Goal: Task Accomplishment & Management: Manage account settings

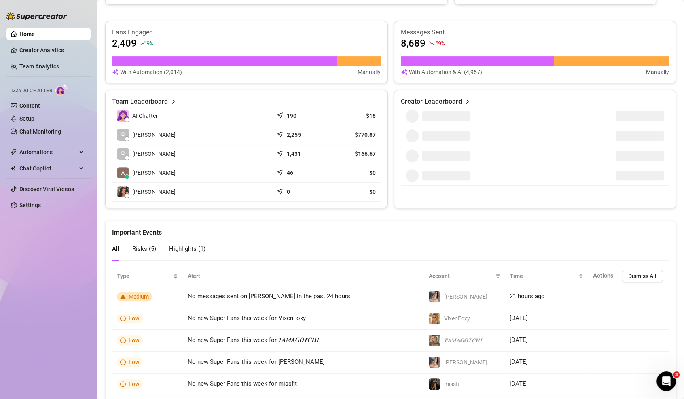
scroll to position [242, 0]
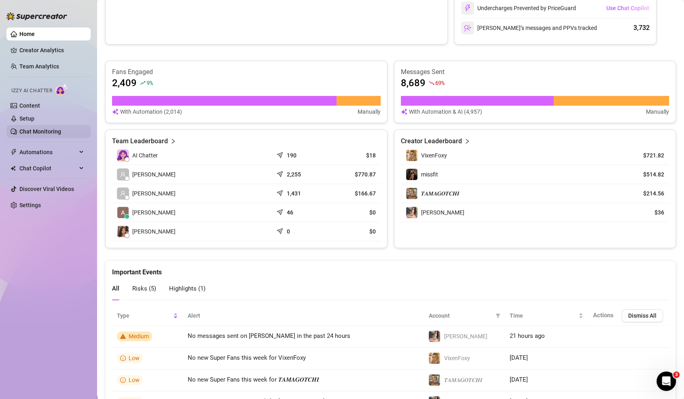
click at [36, 131] on link "Chat Monitoring" at bounding box center [40, 131] width 42 height 6
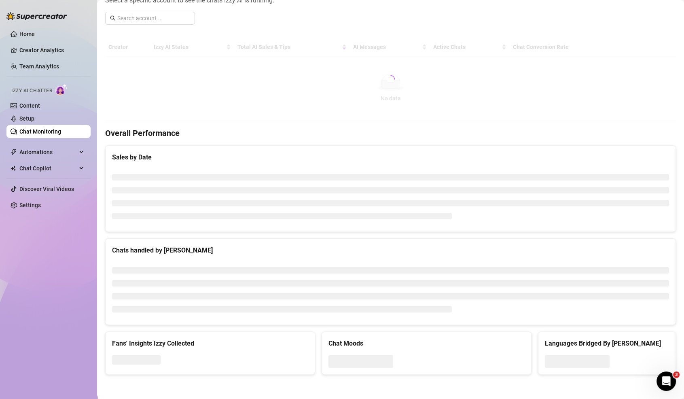
scroll to position [114, 0]
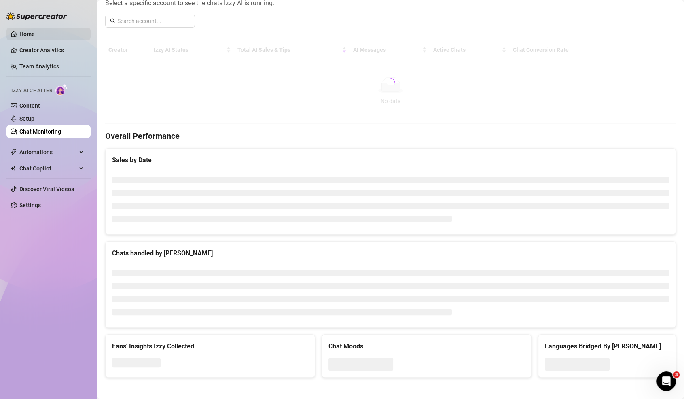
click at [24, 32] on link "Home" at bounding box center [26, 34] width 15 height 6
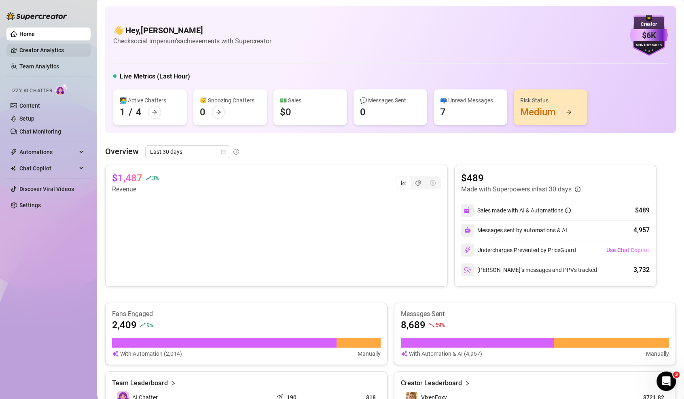
click at [31, 52] on link "Creator Analytics" at bounding box center [51, 50] width 65 height 13
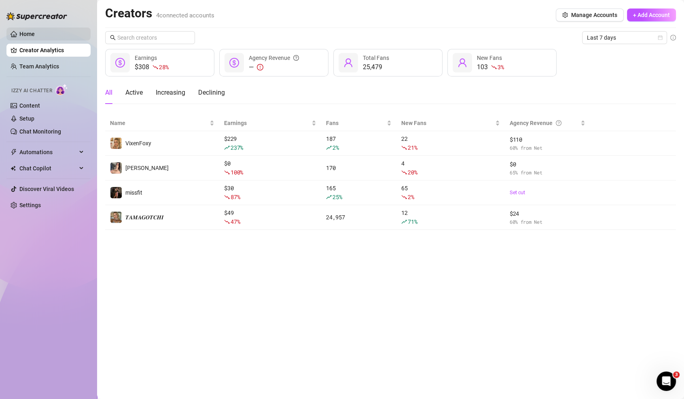
click at [35, 35] on link "Home" at bounding box center [26, 34] width 15 height 6
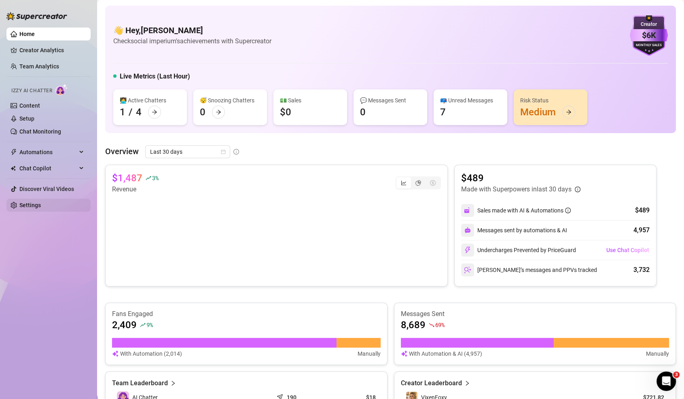
click at [19, 204] on link "Settings" at bounding box center [29, 205] width 21 height 6
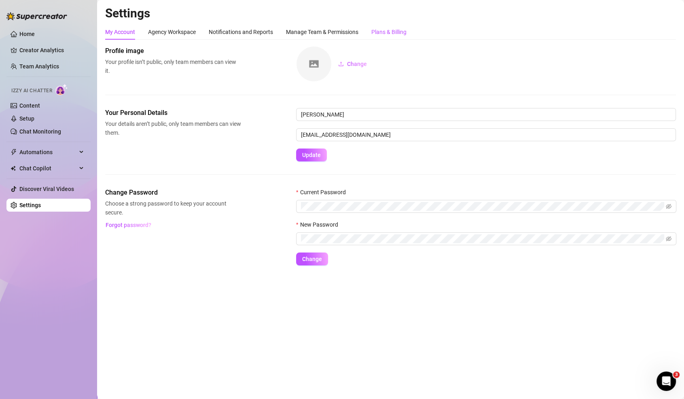
click at [400, 32] on div "Plans & Billing" at bounding box center [388, 32] width 35 height 9
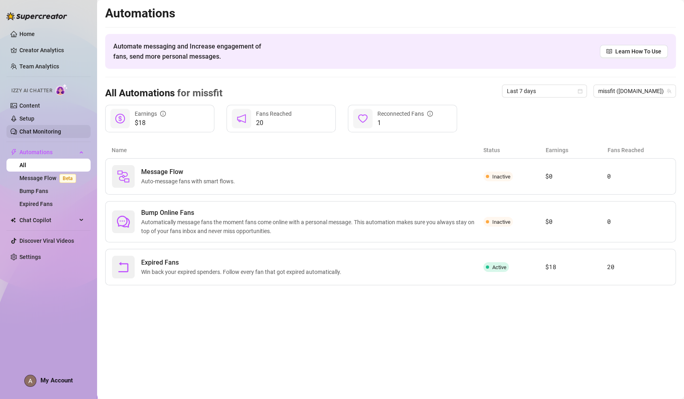
click at [34, 132] on link "Chat Monitoring" at bounding box center [40, 131] width 42 height 6
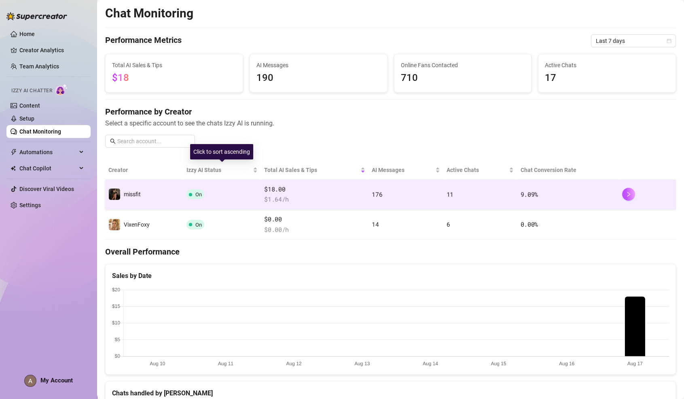
click at [216, 188] on td "On" at bounding box center [222, 195] width 78 height 30
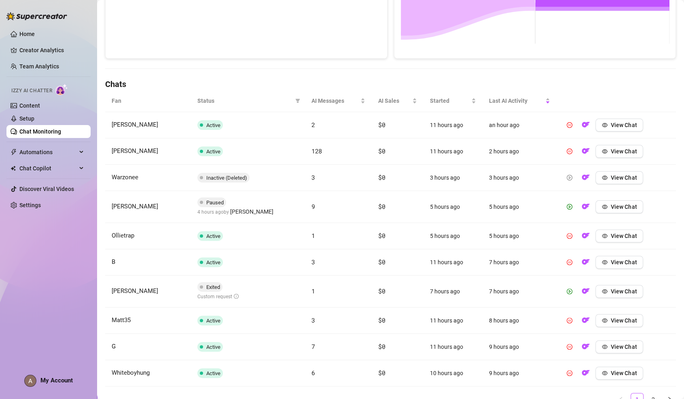
scroll to position [218, 0]
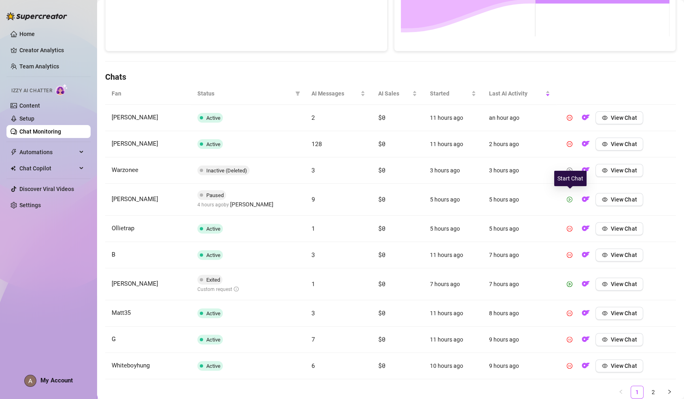
click at [569, 197] on icon "play-circle" at bounding box center [570, 200] width 6 height 6
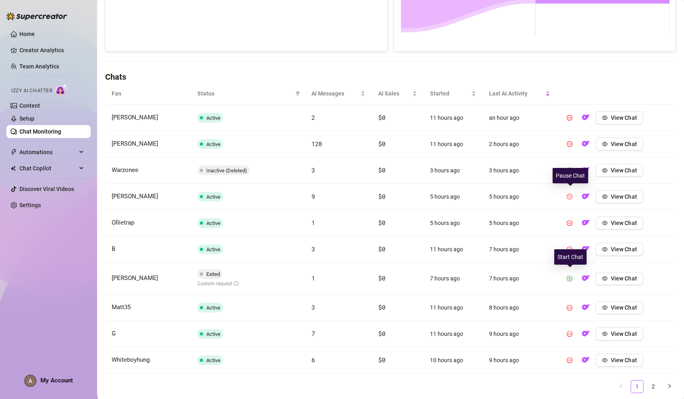
click at [574, 276] on button "button" at bounding box center [569, 278] width 13 height 13
click at [651, 381] on link "2" at bounding box center [653, 386] width 12 height 12
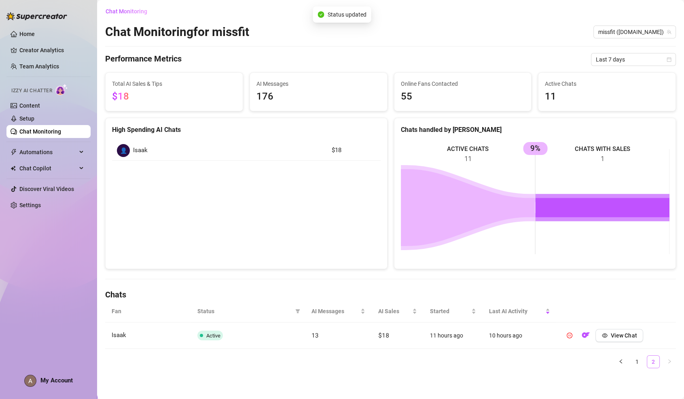
scroll to position [0, 0]
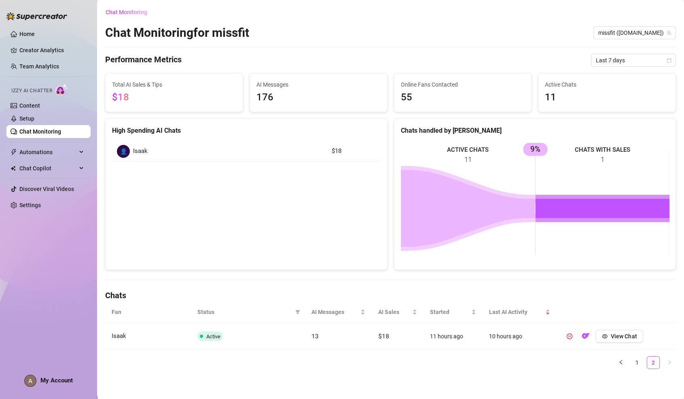
click at [61, 128] on link "Chat Monitoring" at bounding box center [40, 131] width 42 height 6
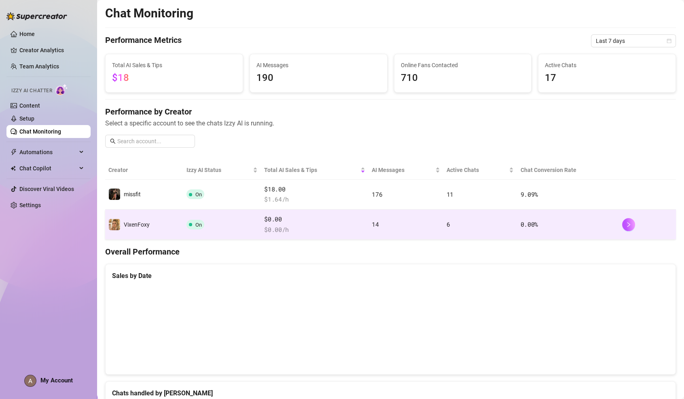
click at [169, 218] on td "VixenFoxy" at bounding box center [144, 225] width 78 height 30
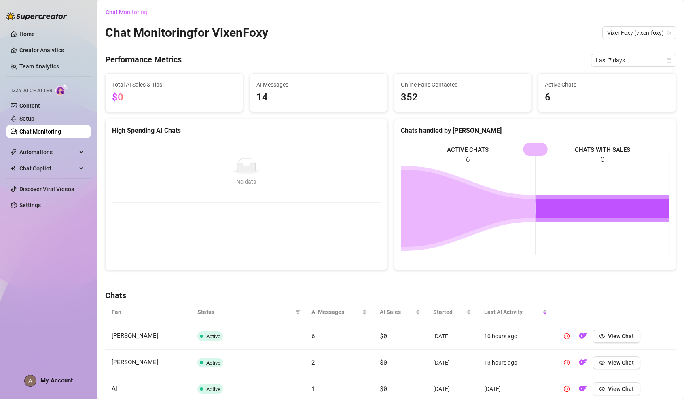
click at [34, 133] on link "Chat Monitoring" at bounding box center [40, 131] width 42 height 6
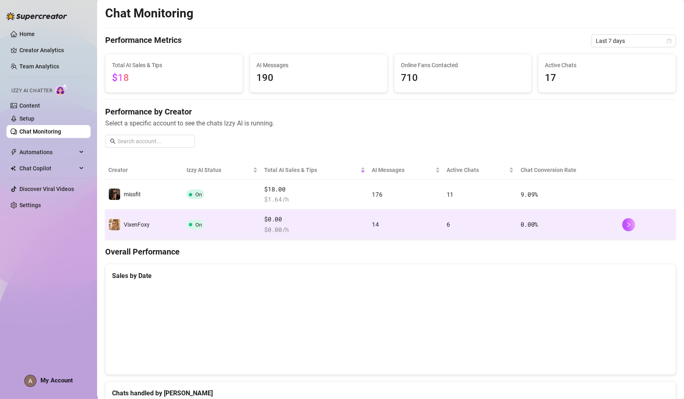
click at [129, 214] on td "VixenFoxy" at bounding box center [144, 225] width 78 height 30
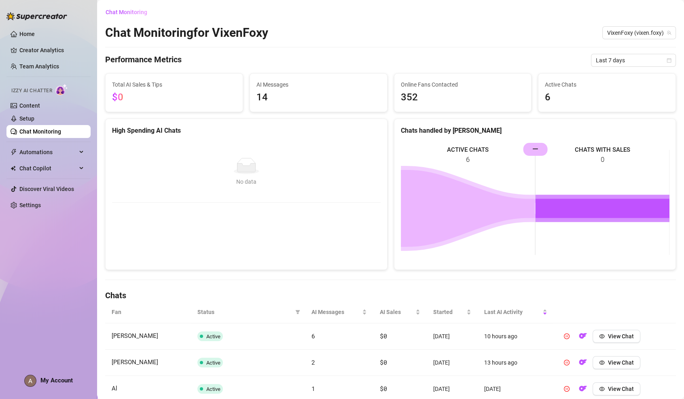
click at [622, 70] on div "Chat Monitoring Chat Monitoring for VixenFoxy VixenFoxy (vixen.foxy) Performanc…" at bounding box center [390, 259] width 571 height 507
click at [623, 63] on span "Last 7 days" at bounding box center [633, 60] width 75 height 12
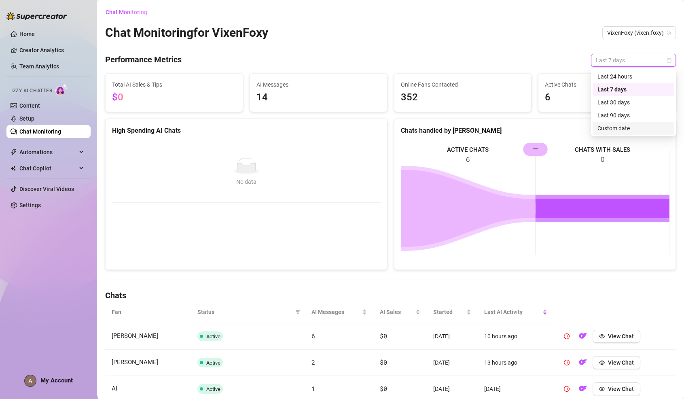
click at [623, 130] on div "Custom date" at bounding box center [634, 128] width 72 height 9
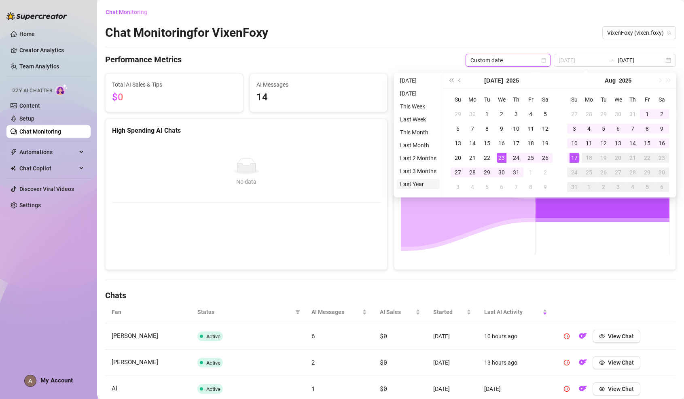
type input "[DATE]"
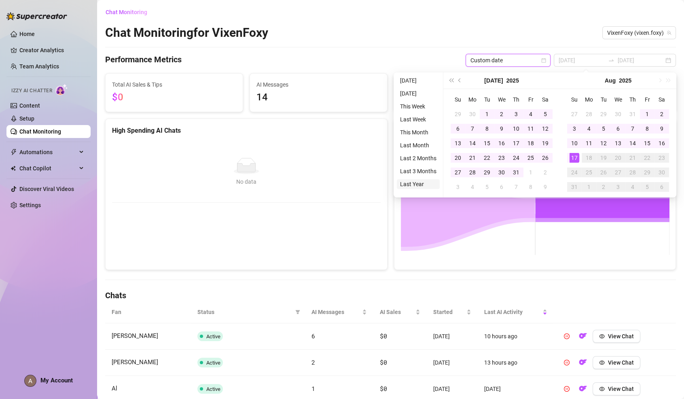
click at [421, 185] on li "Last Year" at bounding box center [418, 184] width 43 height 10
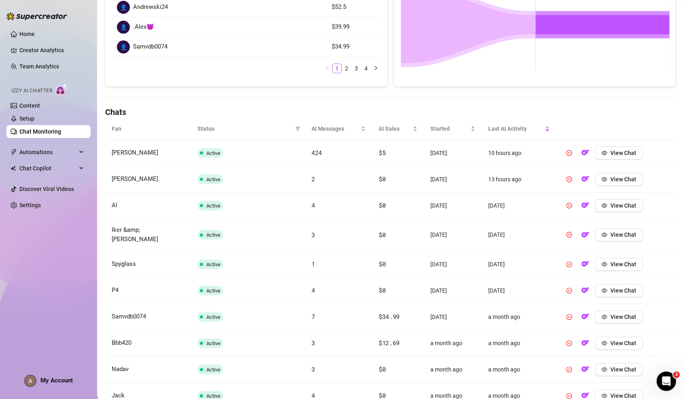
scroll to position [234, 0]
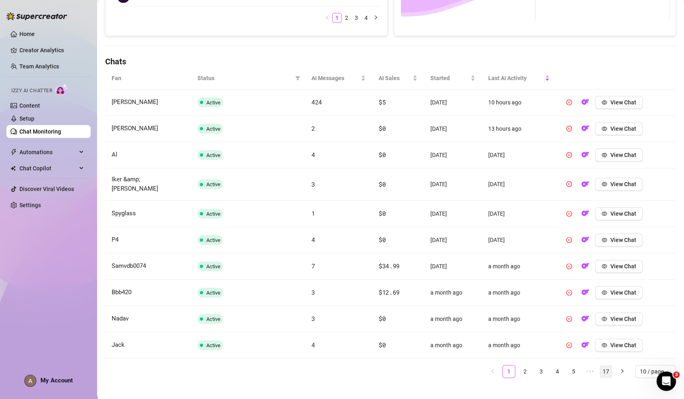
click at [604, 365] on link "17" at bounding box center [606, 371] width 12 height 12
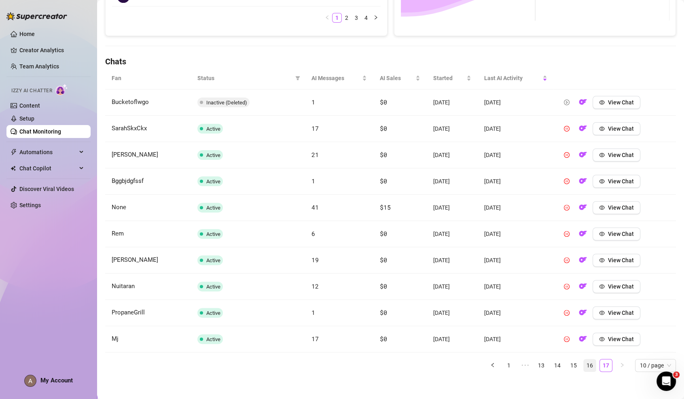
click at [594, 362] on link "16" at bounding box center [590, 365] width 12 height 12
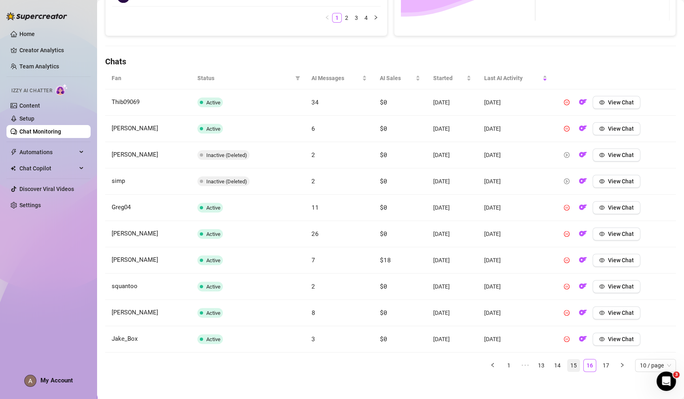
click at [576, 362] on link "15" at bounding box center [574, 365] width 12 height 12
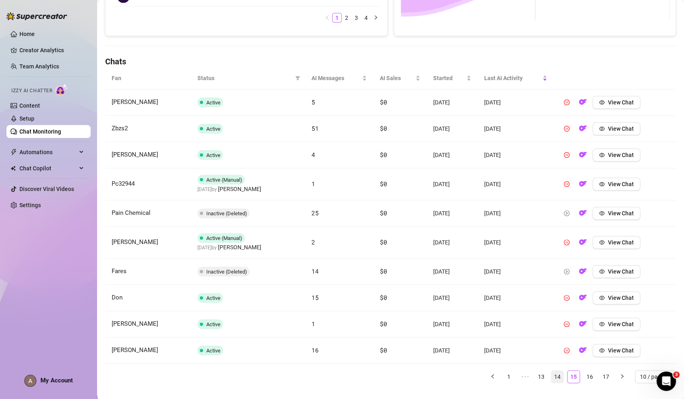
click at [560, 371] on link "14" at bounding box center [557, 377] width 12 height 12
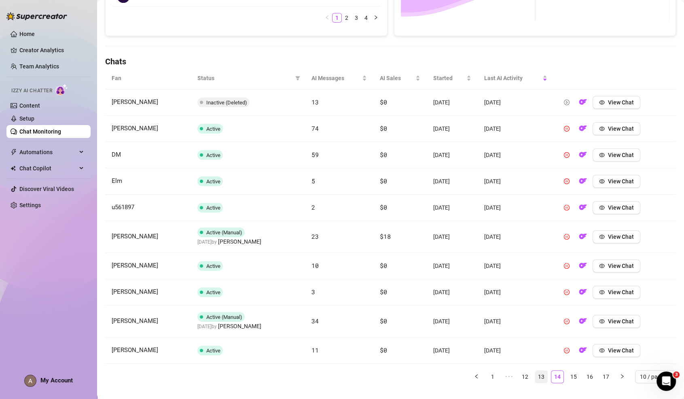
click at [543, 371] on link "13" at bounding box center [541, 377] width 12 height 12
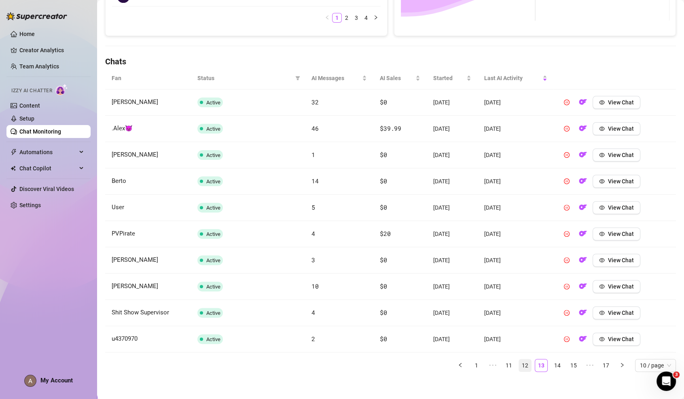
click at [530, 363] on link "12" at bounding box center [525, 365] width 12 height 12
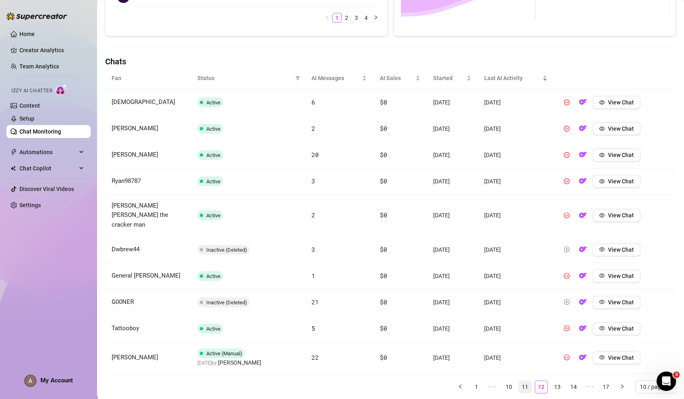
click at [523, 381] on link "11" at bounding box center [525, 387] width 12 height 12
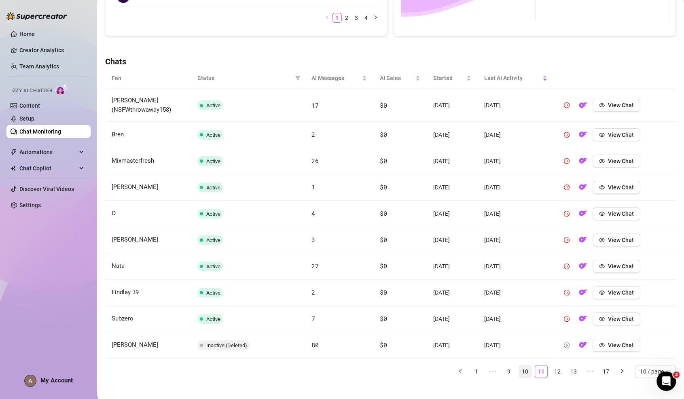
click at [523, 365] on link "10" at bounding box center [525, 371] width 12 height 12
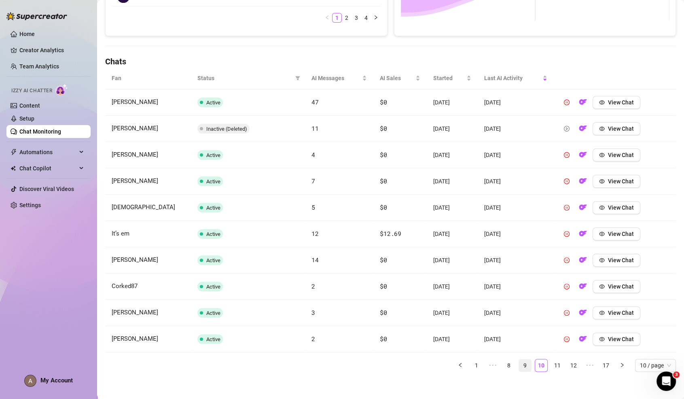
click at [523, 362] on link "9" at bounding box center [525, 365] width 12 height 12
click at [524, 362] on link "8" at bounding box center [525, 365] width 12 height 12
click at [525, 365] on link "7" at bounding box center [525, 365] width 12 height 12
click at [525, 365] on link "6" at bounding box center [525, 365] width 12 height 12
click at [521, 361] on link "5" at bounding box center [525, 365] width 12 height 12
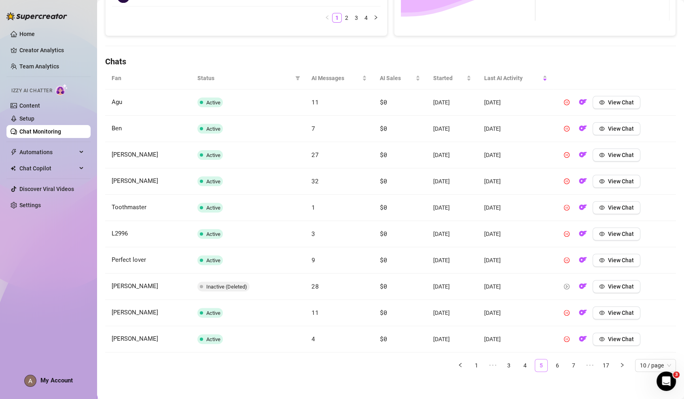
click at [521, 361] on link "4" at bounding box center [525, 365] width 12 height 12
click at [521, 361] on link "3" at bounding box center [525, 365] width 12 height 12
click at [521, 361] on link "2" at bounding box center [525, 365] width 12 height 12
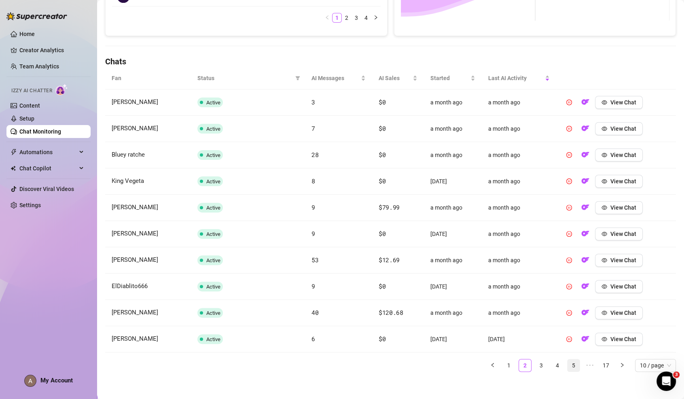
click at [521, 361] on link "2" at bounding box center [525, 365] width 12 height 12
click at [511, 359] on link "1" at bounding box center [509, 365] width 12 height 12
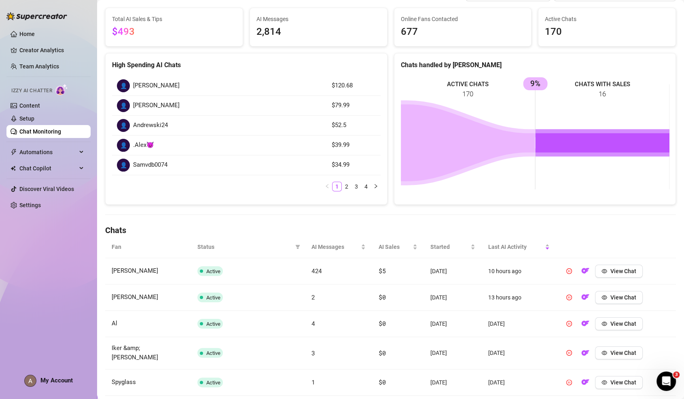
scroll to position [0, 0]
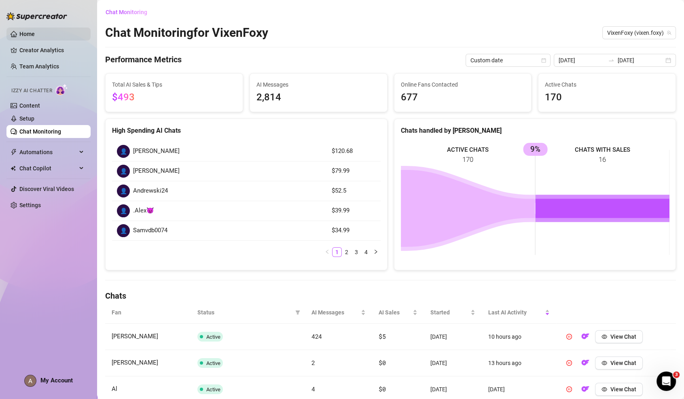
click at [35, 36] on link "Home" at bounding box center [26, 34] width 15 height 6
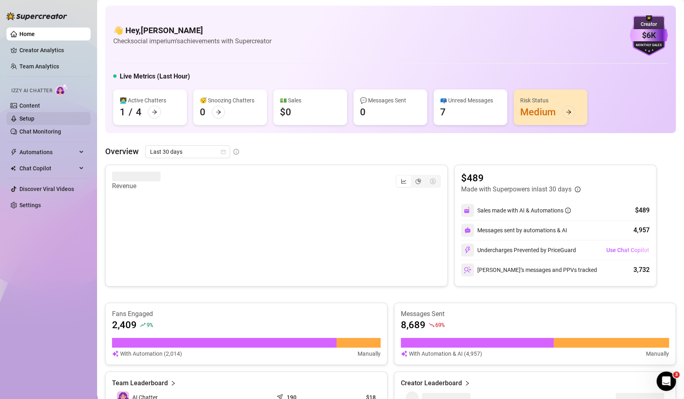
click at [34, 115] on link "Setup" at bounding box center [26, 118] width 15 height 6
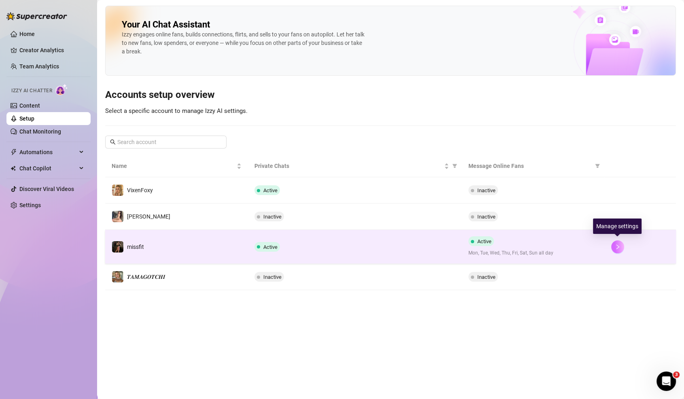
click at [616, 247] on icon "right" at bounding box center [618, 247] width 6 height 6
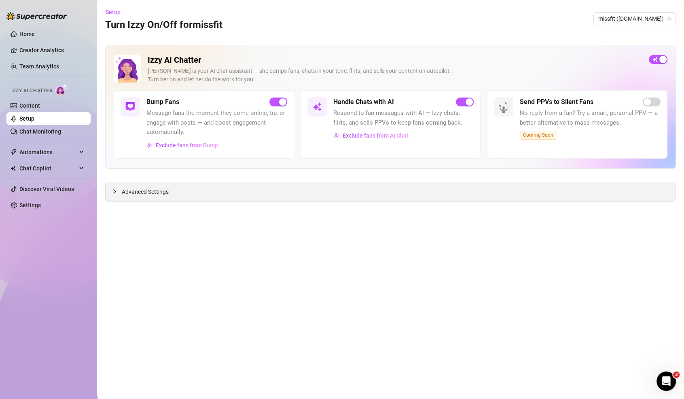
click at [227, 185] on div "Advanced Settings" at bounding box center [391, 191] width 570 height 19
click at [153, 191] on span "Advanced Settings" at bounding box center [145, 191] width 47 height 9
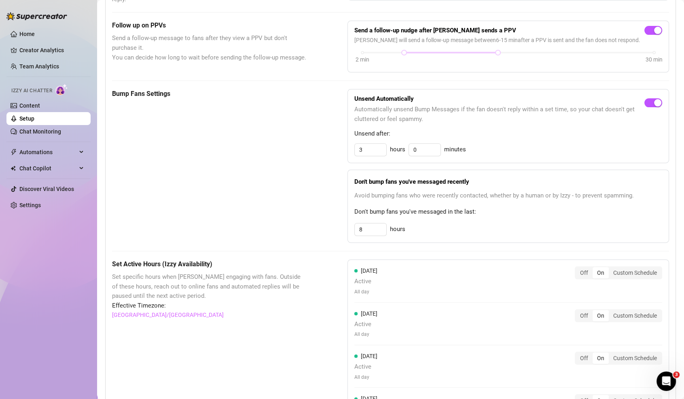
scroll to position [307, 0]
click at [367, 143] on input "3" at bounding box center [371, 149] width 32 height 12
type input "2"
click at [367, 155] on input "8" at bounding box center [371, 149] width 32 height 12
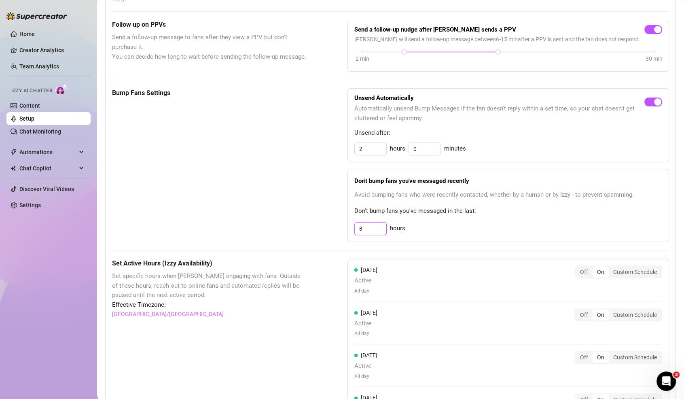
click at [367, 155] on input "8" at bounding box center [371, 149] width 32 height 12
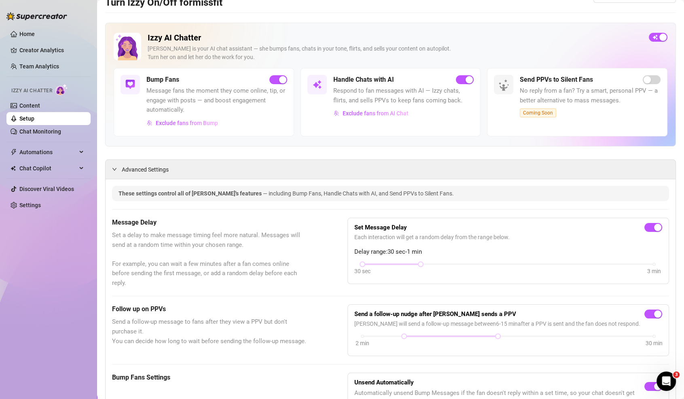
scroll to position [0, 0]
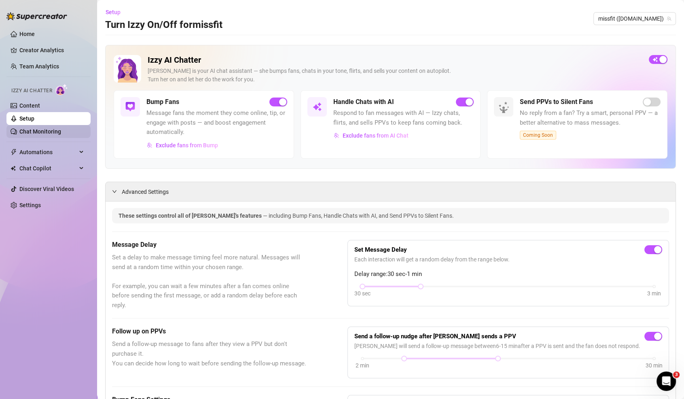
type input "3"
click at [41, 128] on link "Chat Monitoring" at bounding box center [40, 131] width 42 height 6
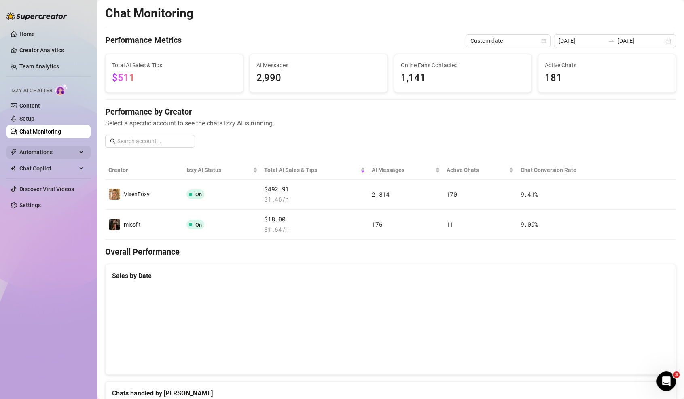
click at [32, 147] on span "Automations" at bounding box center [47, 152] width 57 height 13
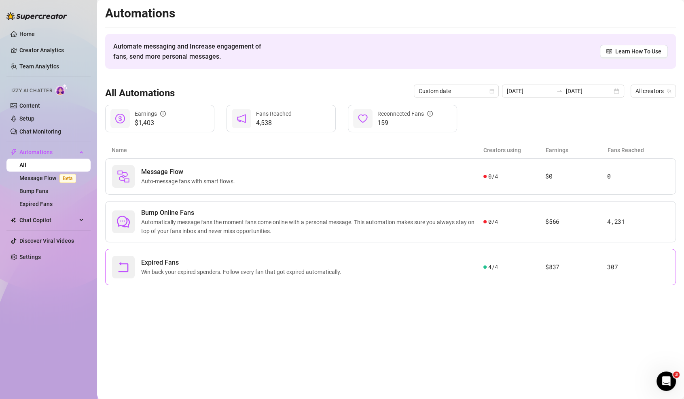
click at [334, 261] on span "Expired Fans" at bounding box center [243, 263] width 204 height 10
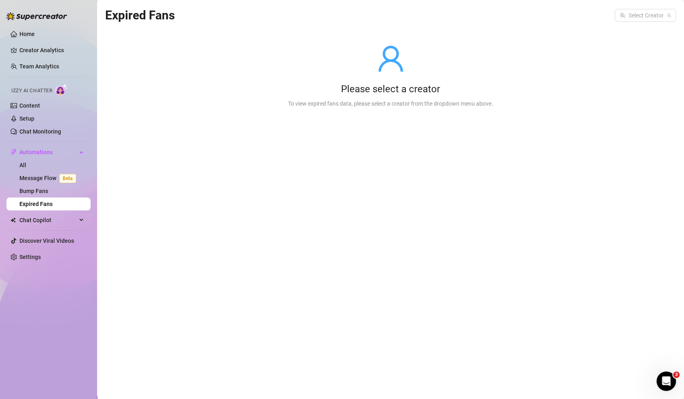
click at [632, 28] on div "Please select a creator To view expired fans data, please select a creator from…" at bounding box center [390, 76] width 571 height 103
click at [636, 15] on input "search" at bounding box center [642, 15] width 44 height 12
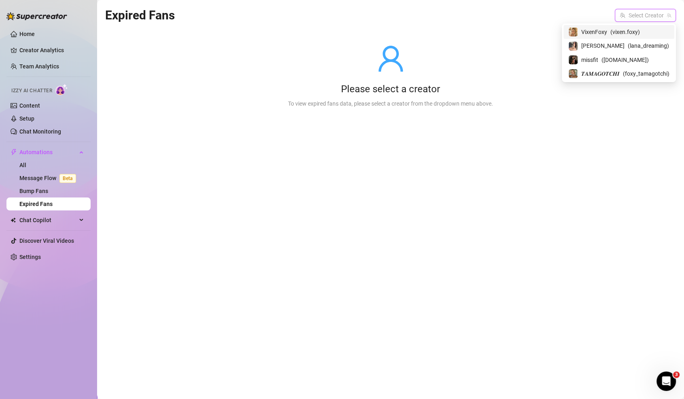
click at [624, 29] on span "( vixen.foxy )" at bounding box center [626, 32] width 30 height 9
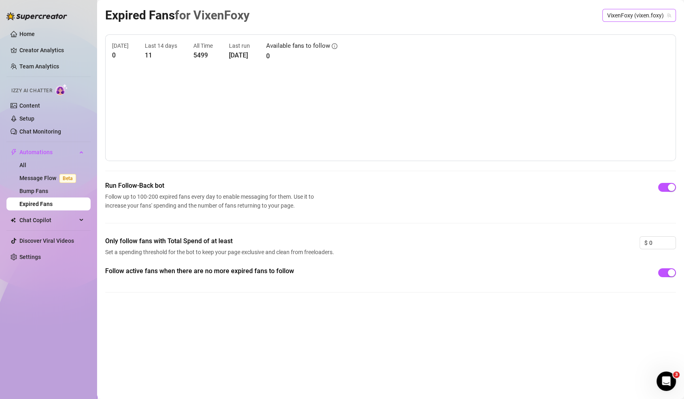
click at [620, 14] on span "VixenFoxy (vixen.foxy)" at bounding box center [639, 15] width 64 height 12
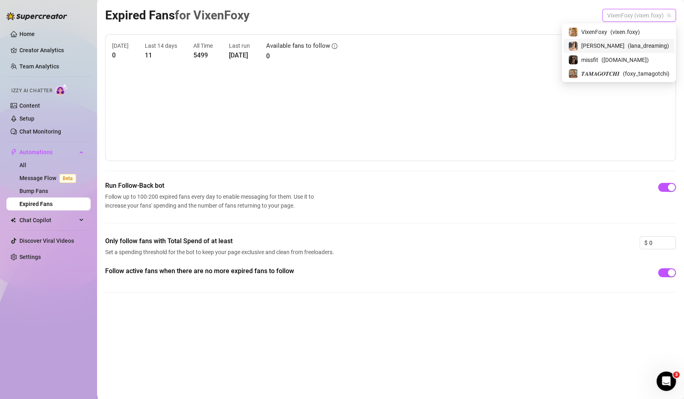
click at [628, 42] on span "( lana_dreaming )" at bounding box center [648, 45] width 41 height 9
click at [618, 19] on span "[PERSON_NAME] (lana_dreaming)" at bounding box center [624, 15] width 93 height 12
click at [614, 64] on span "( [DOMAIN_NAME] )" at bounding box center [625, 59] width 47 height 9
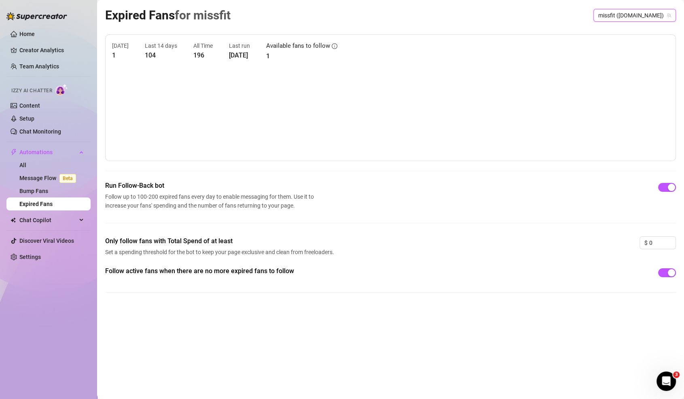
click at [657, 13] on span "missfit ([DOMAIN_NAME])" at bounding box center [634, 15] width 73 height 12
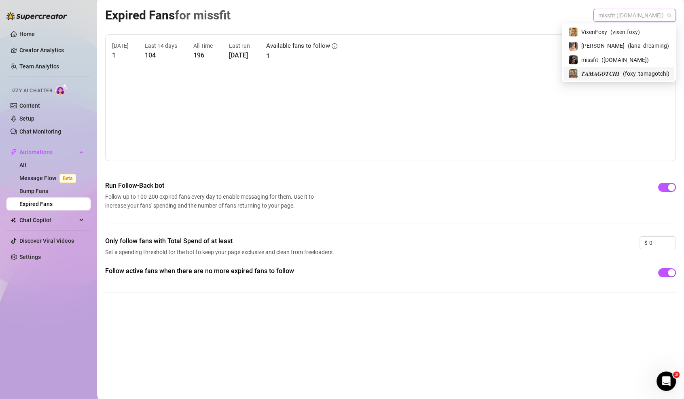
click at [641, 78] on div "𝑻𝑨𝑴𝑨𝑮𝑶𝑻𝑪𝑯𝑰 ( foxy_tamagotchi )" at bounding box center [619, 74] width 111 height 14
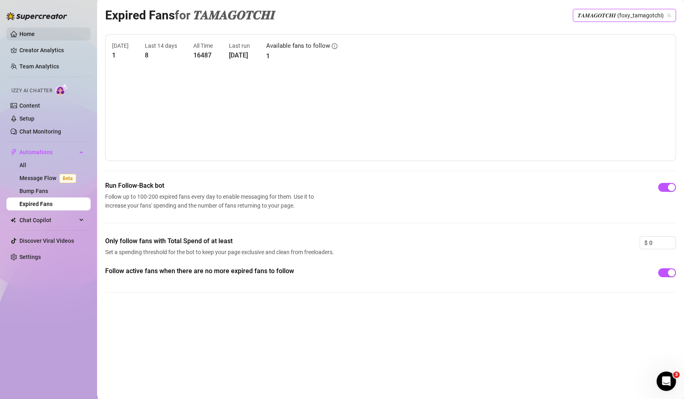
click at [19, 32] on link "Home" at bounding box center [26, 34] width 15 height 6
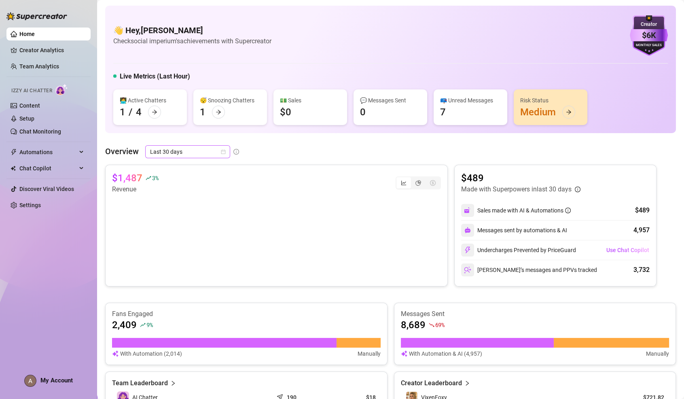
click at [171, 153] on span "Last 30 days" at bounding box center [187, 152] width 75 height 12
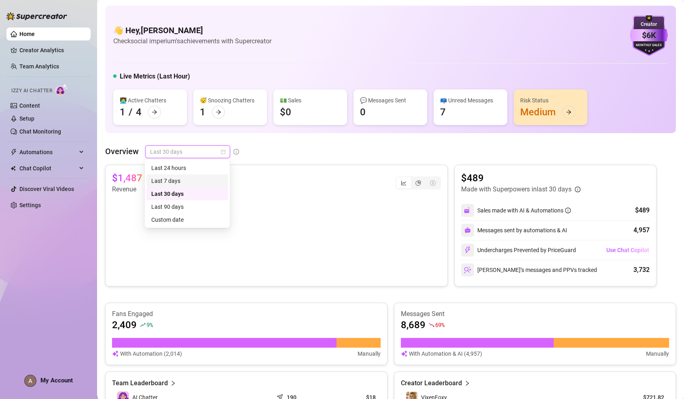
click at [177, 184] on div "Last 7 days" at bounding box center [187, 180] width 72 height 9
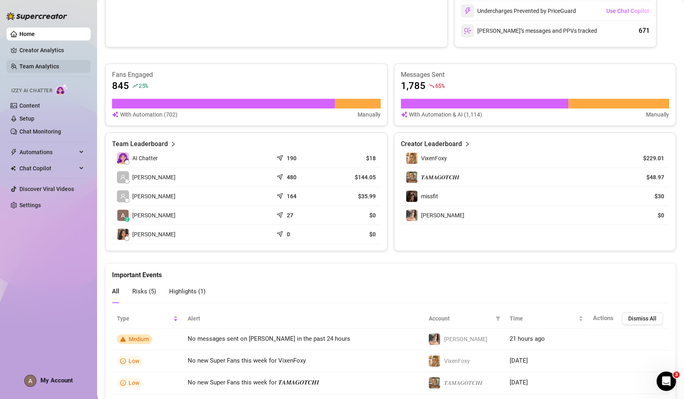
click at [59, 70] on link "Team Analytics" at bounding box center [39, 66] width 40 height 6
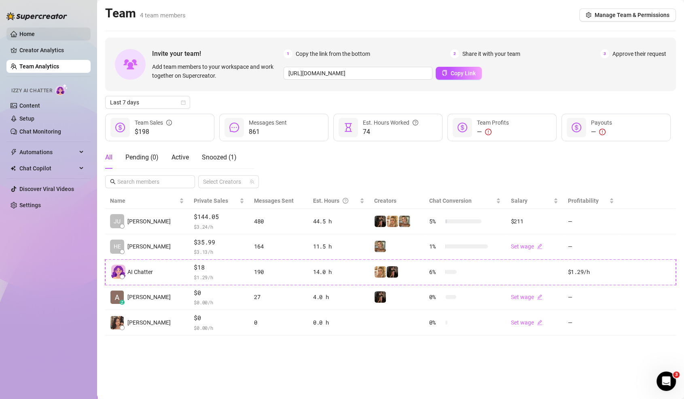
click at [26, 31] on link "Home" at bounding box center [26, 34] width 15 height 6
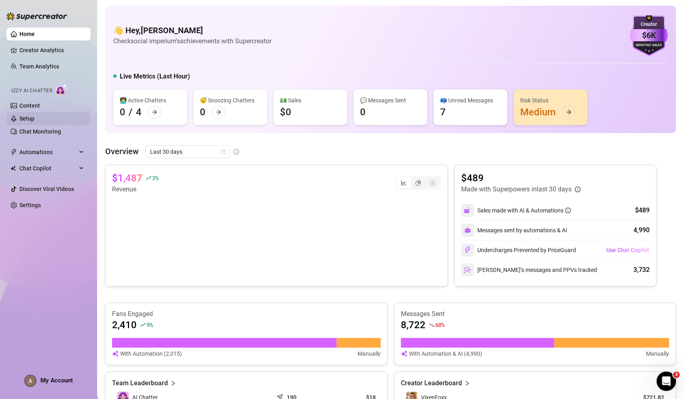
click at [34, 119] on link "Setup" at bounding box center [26, 118] width 15 height 6
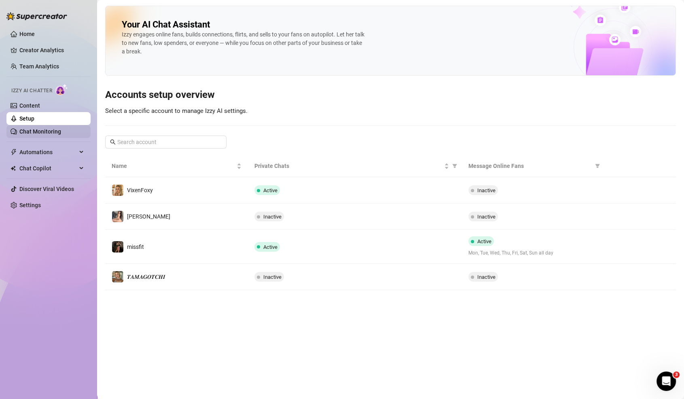
click at [61, 134] on link "Chat Monitoring" at bounding box center [40, 131] width 42 height 6
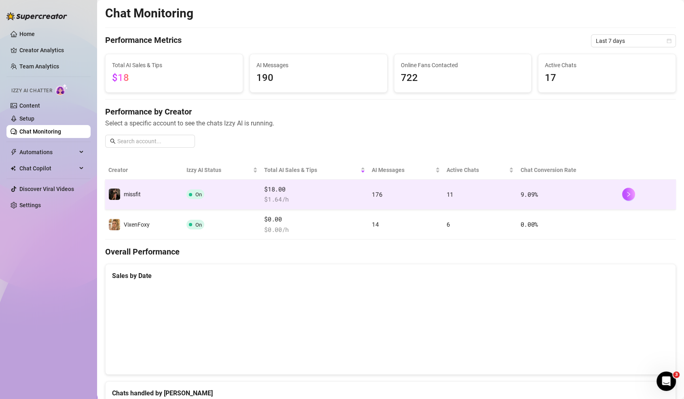
click at [582, 180] on td "9.09 %" at bounding box center [568, 195] width 102 height 30
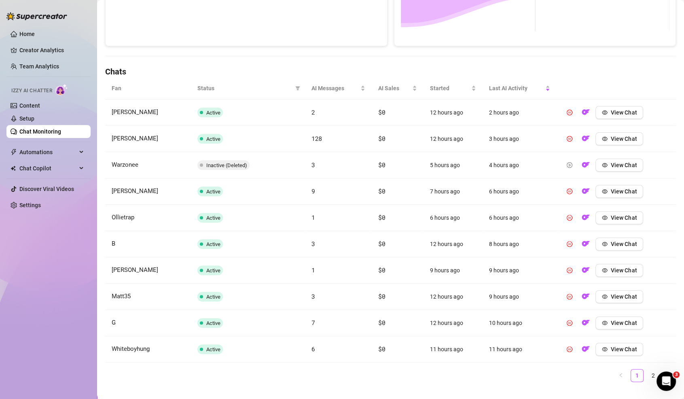
scroll to position [234, 0]
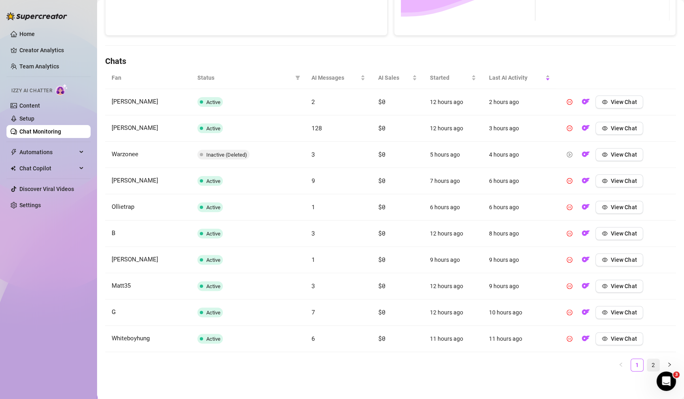
click at [654, 364] on link "2" at bounding box center [653, 365] width 12 height 12
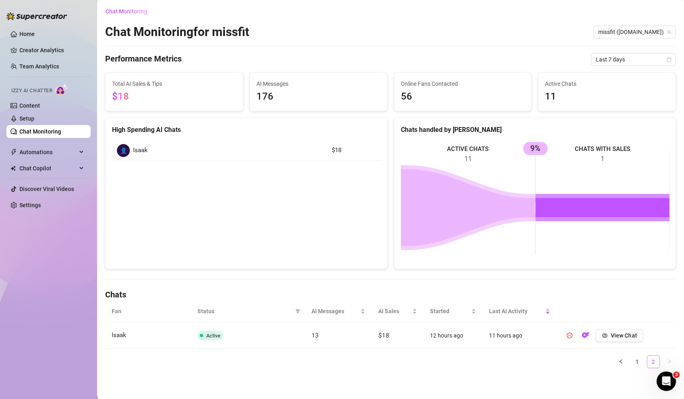
scroll to position [0, 0]
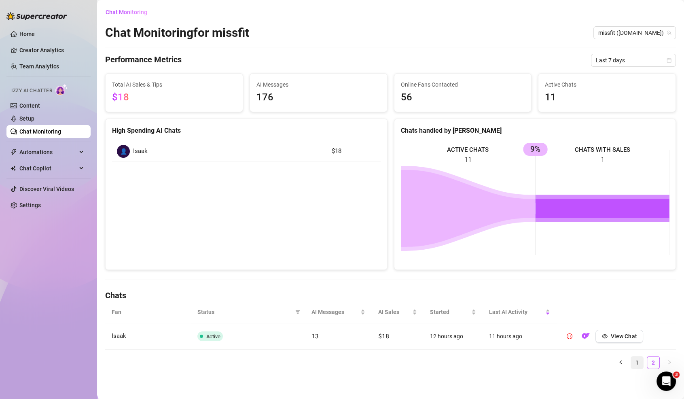
click at [638, 361] on link "1" at bounding box center [637, 362] width 12 height 12
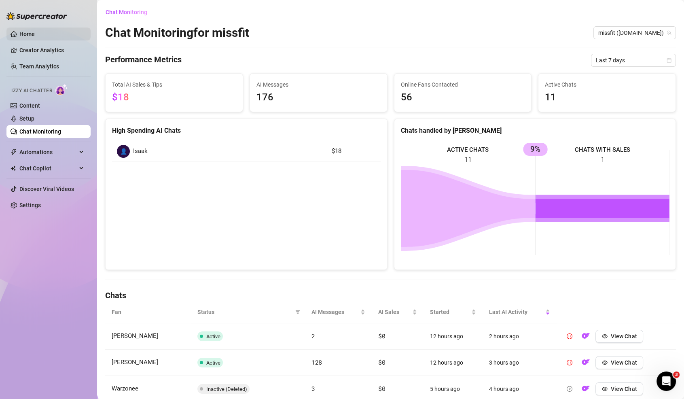
click at [35, 33] on link "Home" at bounding box center [26, 34] width 15 height 6
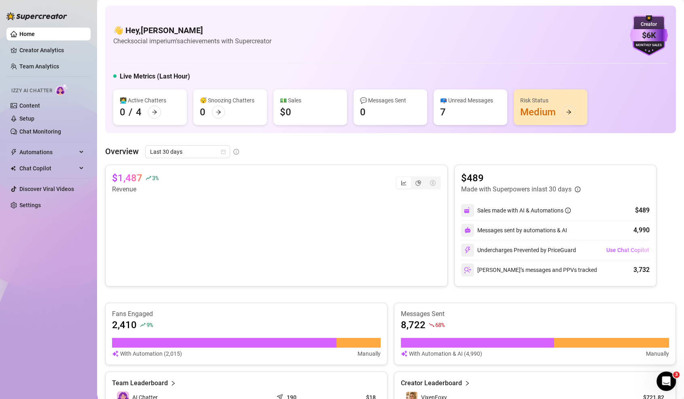
click at [179, 21] on div "👋 Hey, AVI KATZ Check social imperium's achievements with Supercreator $6K Crea…" at bounding box center [390, 35] width 555 height 40
